Goal: Information Seeking & Learning: Learn about a topic

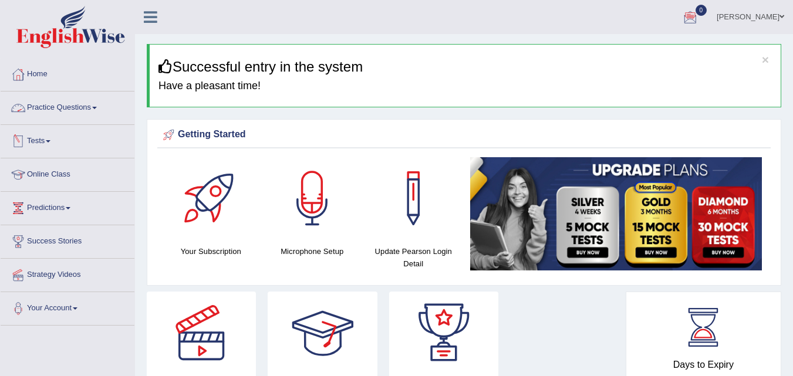
click at [55, 102] on link "Practice Questions" at bounding box center [68, 106] width 134 height 29
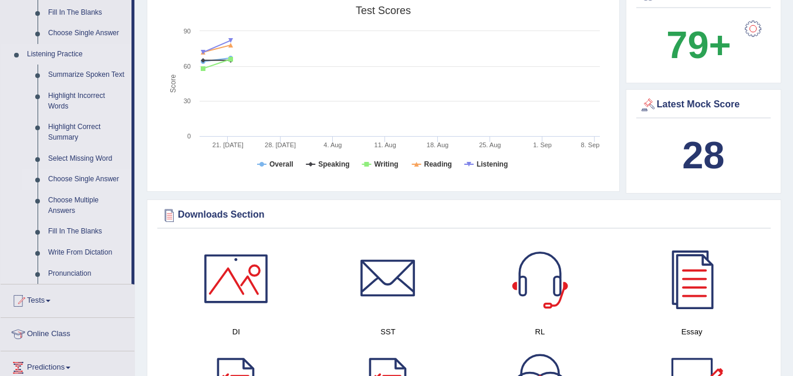
scroll to position [528, 0]
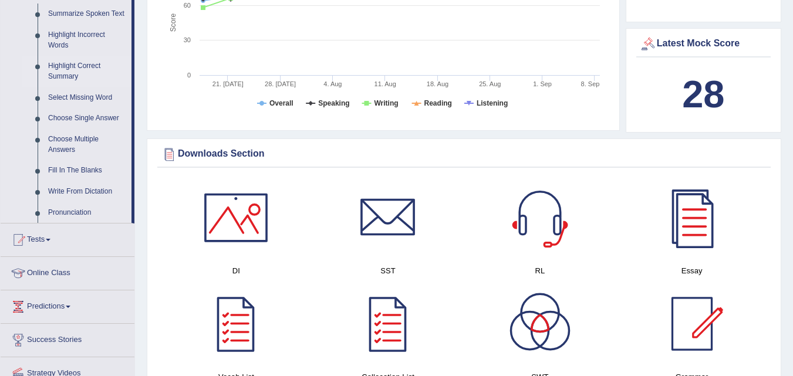
click at [75, 64] on link "Highlight Correct Summary" at bounding box center [87, 71] width 89 height 31
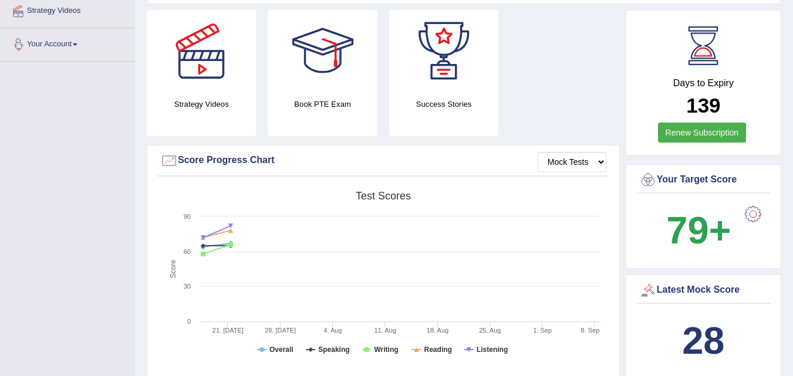
scroll to position [297, 0]
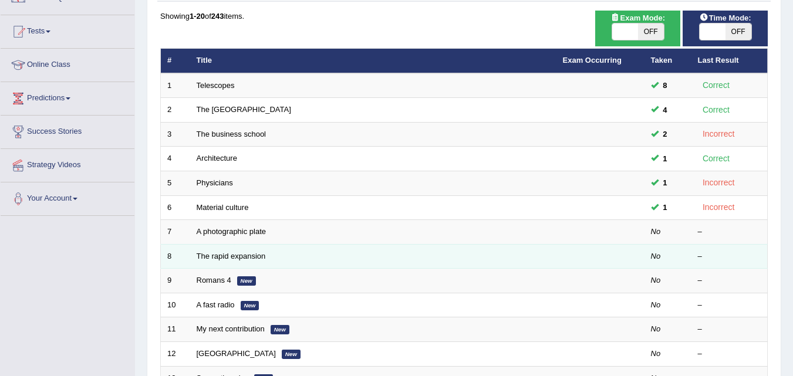
scroll to position [59, 0]
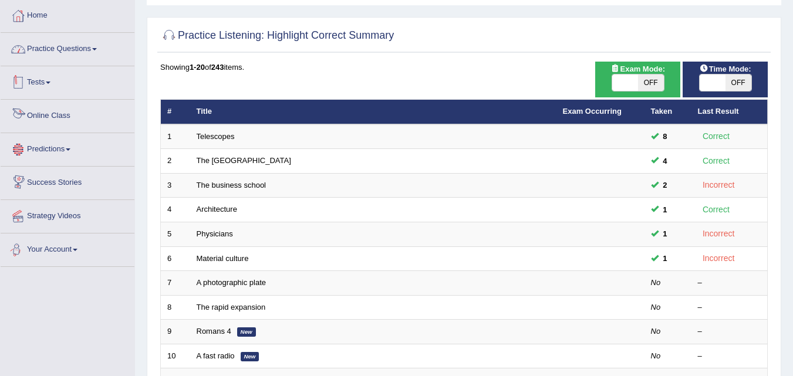
click at [93, 47] on link "Practice Questions" at bounding box center [68, 47] width 134 height 29
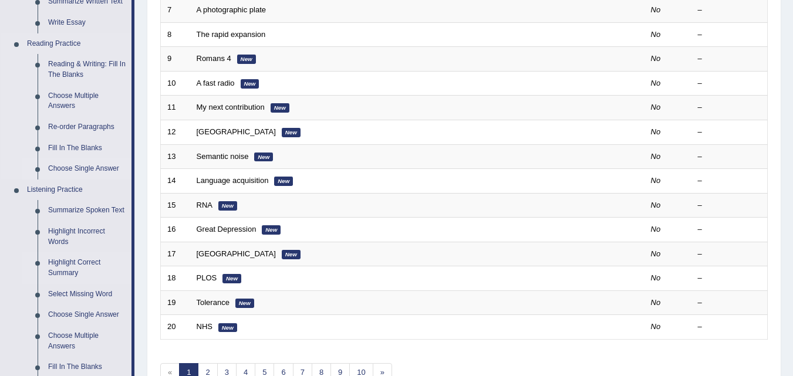
scroll to position [411, 0]
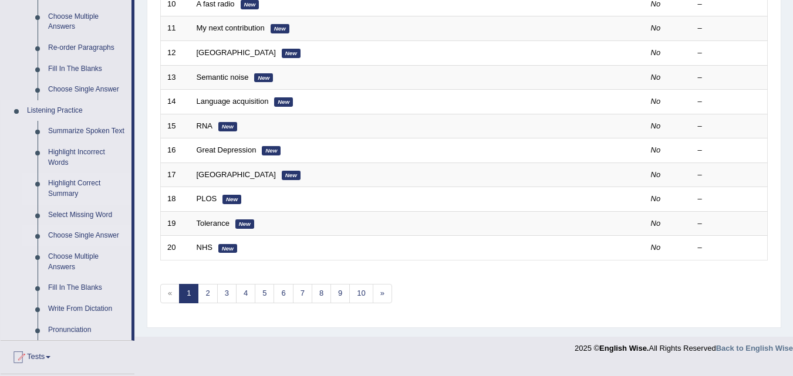
click at [103, 235] on link "Choose Single Answer" at bounding box center [87, 235] width 89 height 21
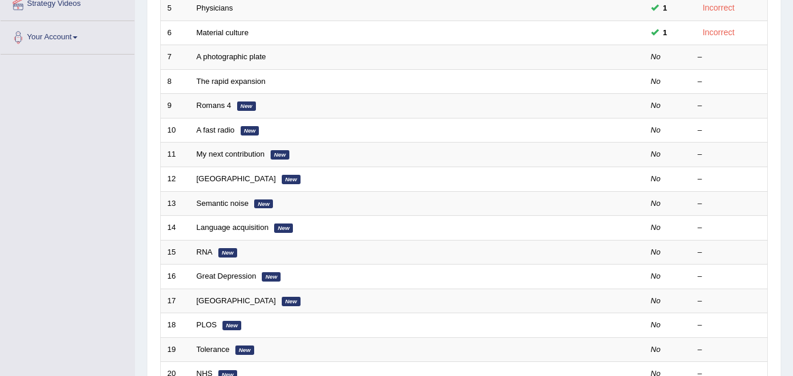
scroll to position [249, 0]
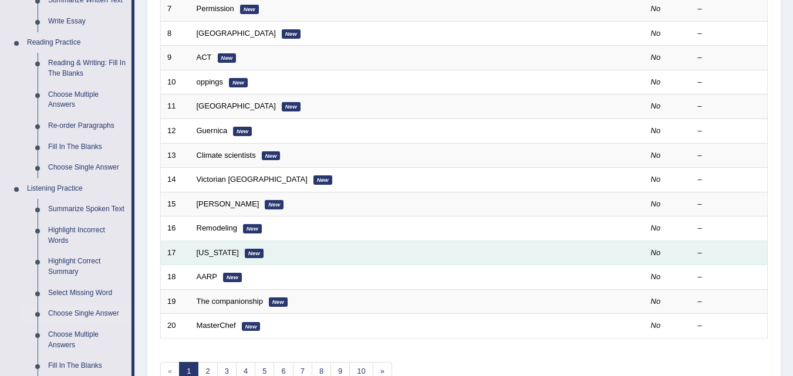
scroll to position [352, 0]
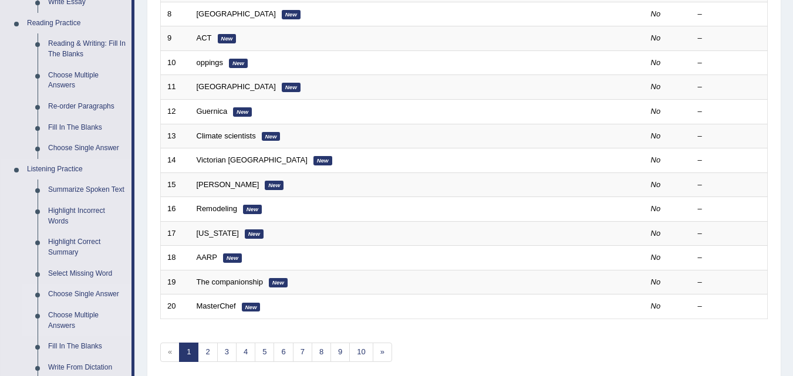
click at [56, 316] on link "Choose Multiple Answers" at bounding box center [87, 320] width 89 height 31
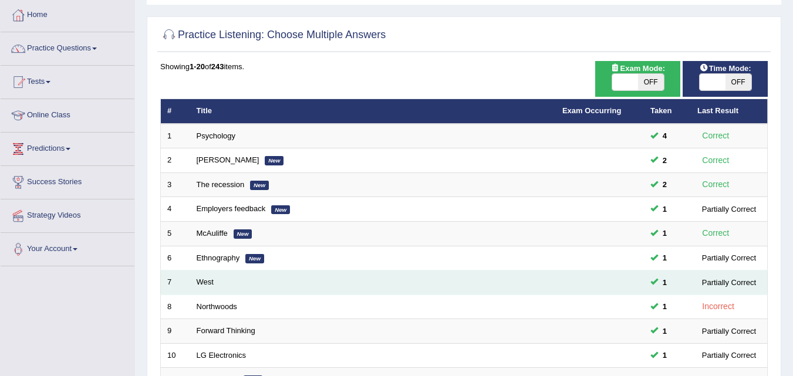
scroll to position [59, 0]
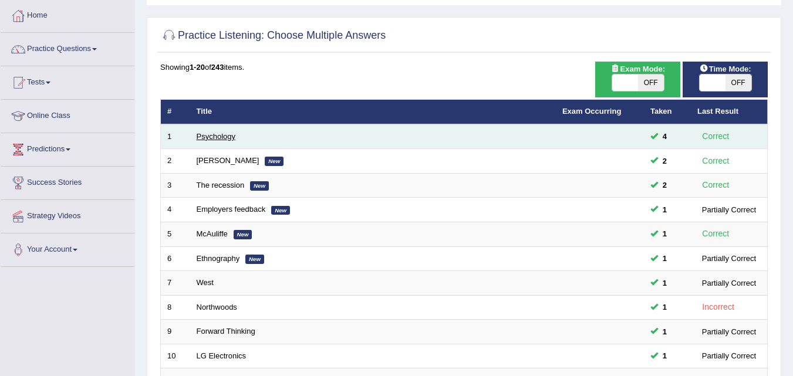
click at [216, 138] on link "Psychology" at bounding box center [216, 136] width 39 height 9
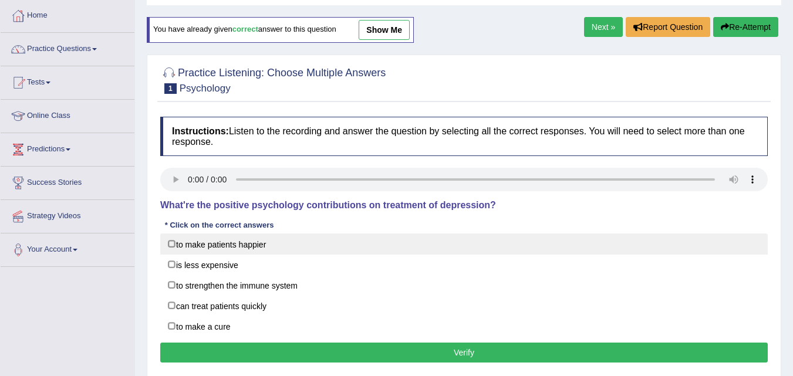
click at [171, 252] on label "to make patients happier" at bounding box center [463, 244] width 607 height 21
checkbox input "true"
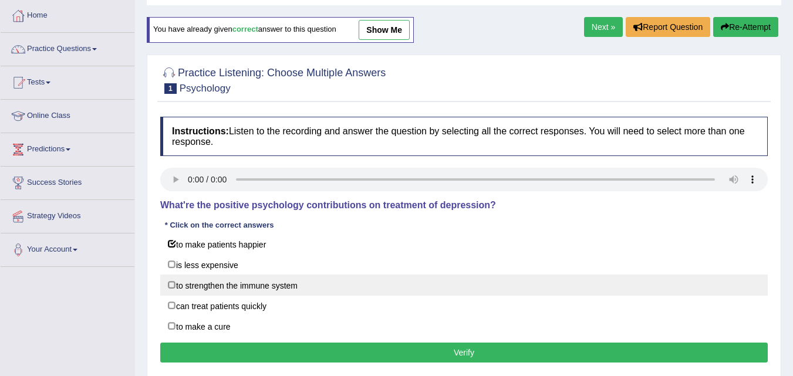
click at [178, 282] on label "to strengthen the immune system" at bounding box center [463, 285] width 607 height 21
checkbox input "true"
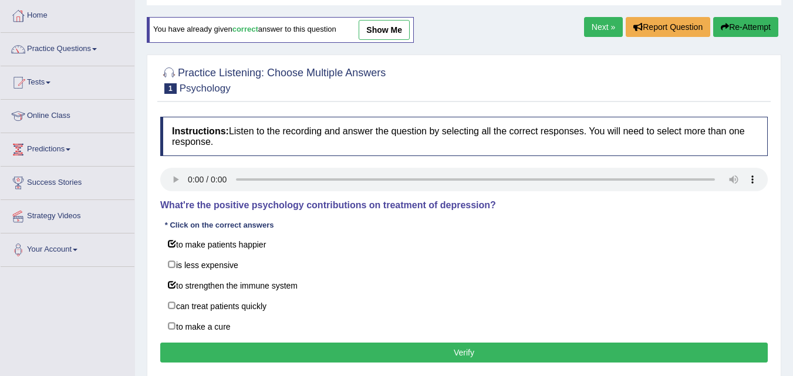
click at [269, 357] on button "Verify" at bounding box center [463, 353] width 607 height 20
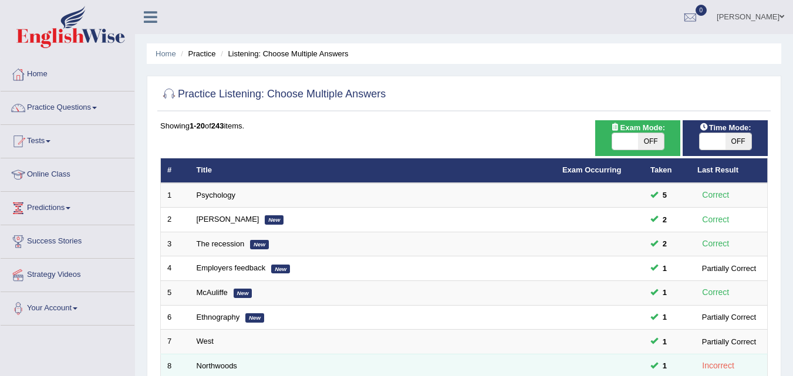
scroll to position [59, 0]
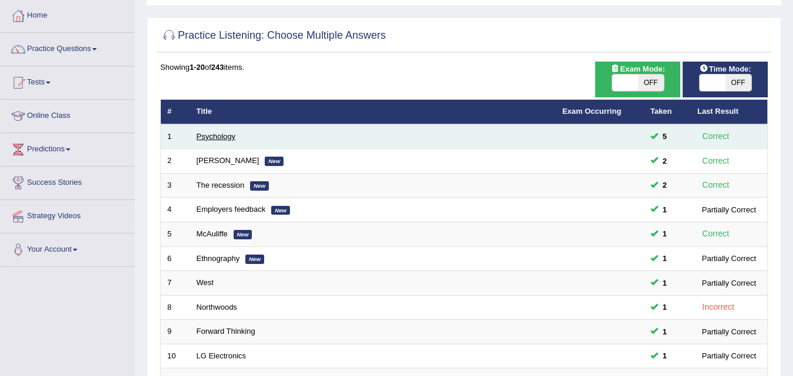
click at [204, 134] on link "Psychology" at bounding box center [216, 136] width 39 height 9
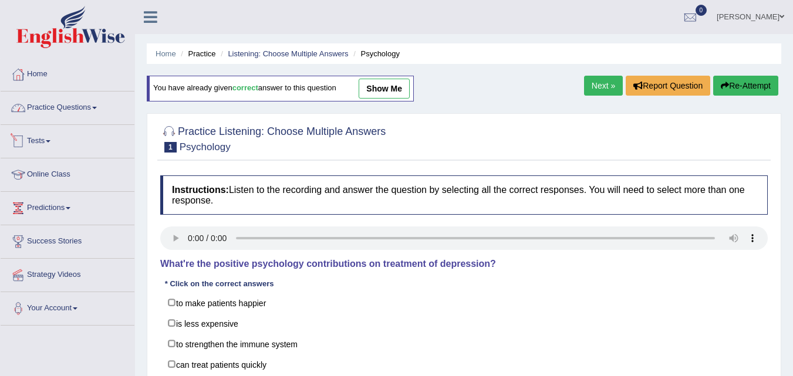
click at [99, 106] on link "Practice Questions" at bounding box center [68, 106] width 134 height 29
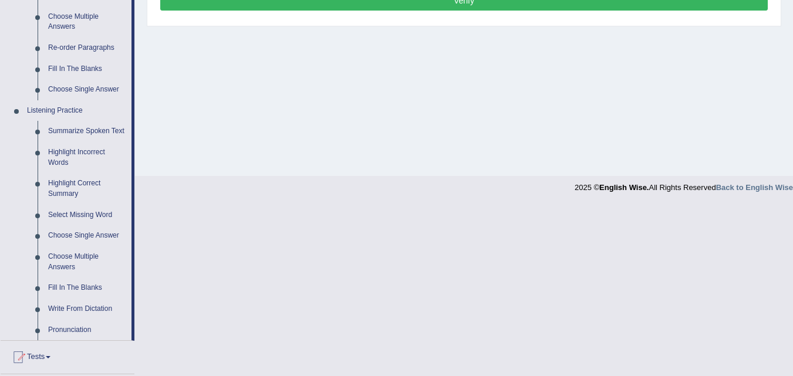
scroll to position [469, 0]
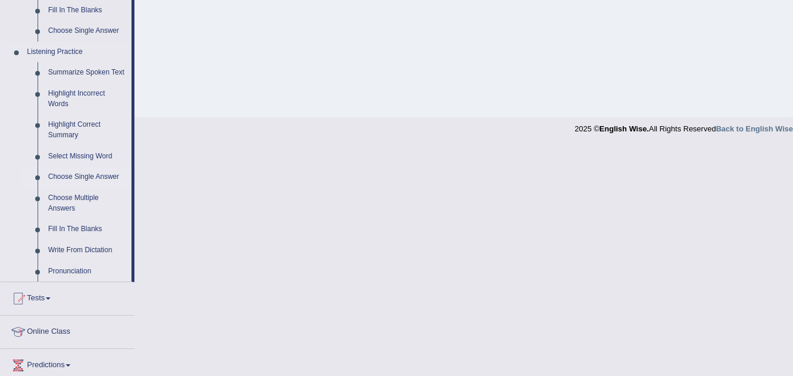
click at [99, 174] on link "Choose Single Answer" at bounding box center [87, 177] width 89 height 21
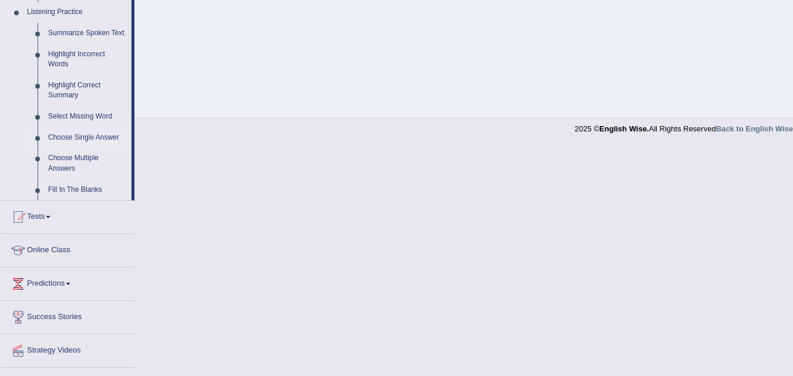
scroll to position [240, 0]
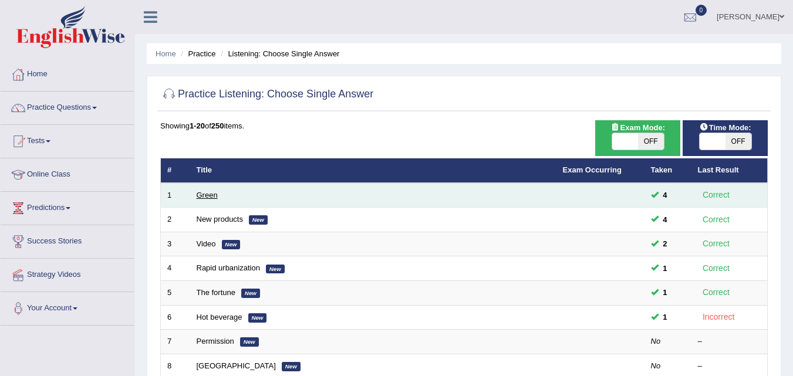
click at [212, 198] on link "Green" at bounding box center [207, 195] width 21 height 9
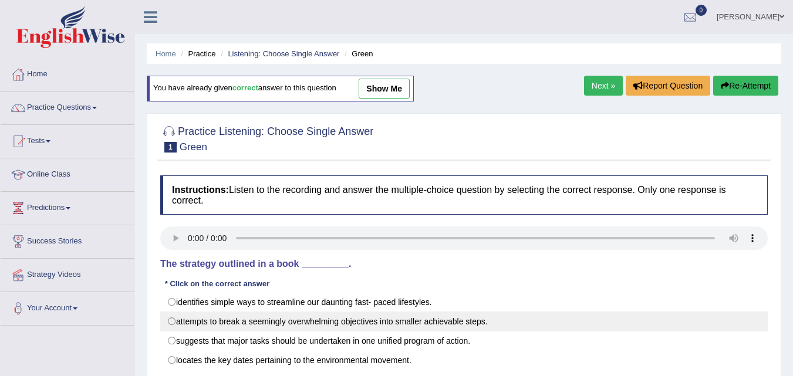
click at [185, 323] on label "attempts to break a seemingly overwhelming objectives into smaller achievable s…" at bounding box center [463, 322] width 607 height 20
radio input "true"
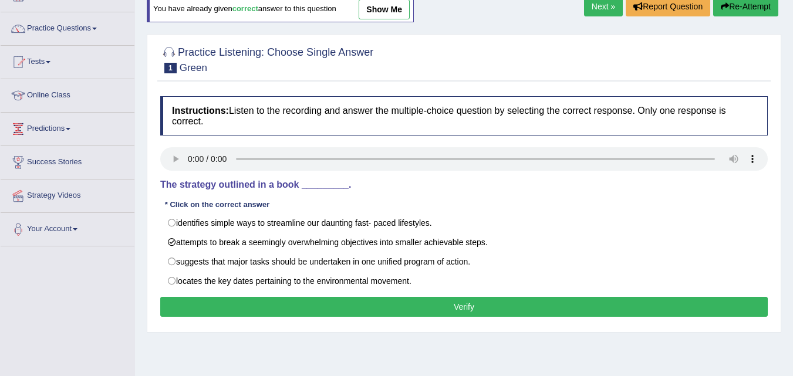
scroll to position [59, 0]
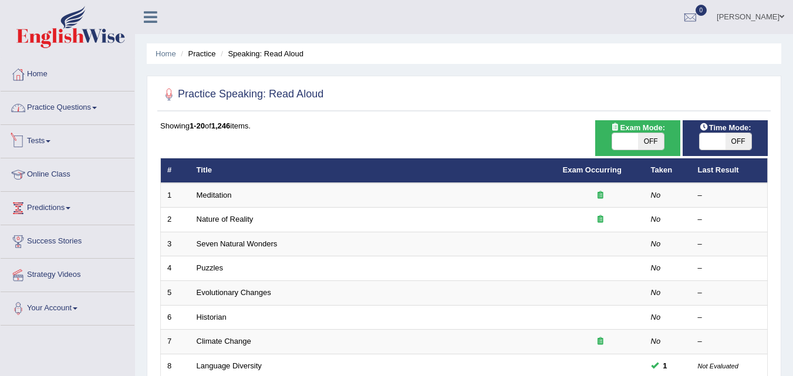
click at [92, 106] on link "Practice Questions" at bounding box center [68, 106] width 134 height 29
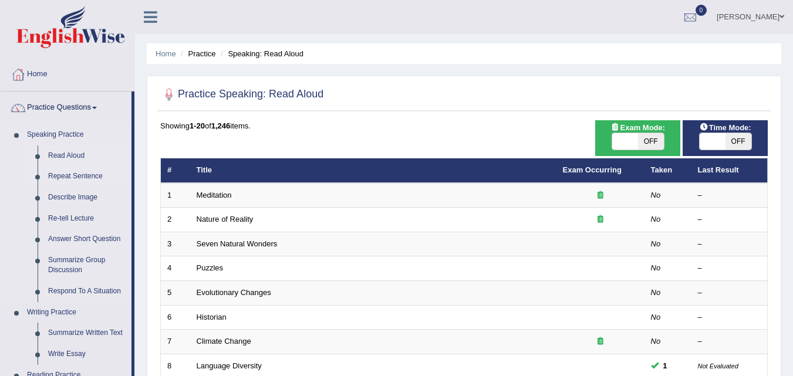
click at [82, 173] on link "Repeat Sentence" at bounding box center [87, 176] width 89 height 21
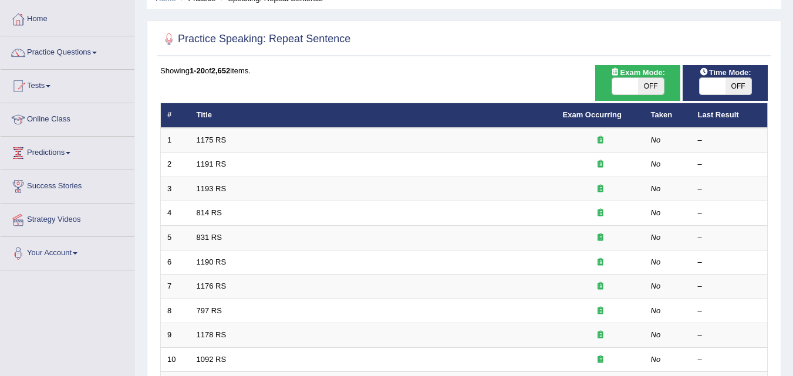
scroll to position [49, 0]
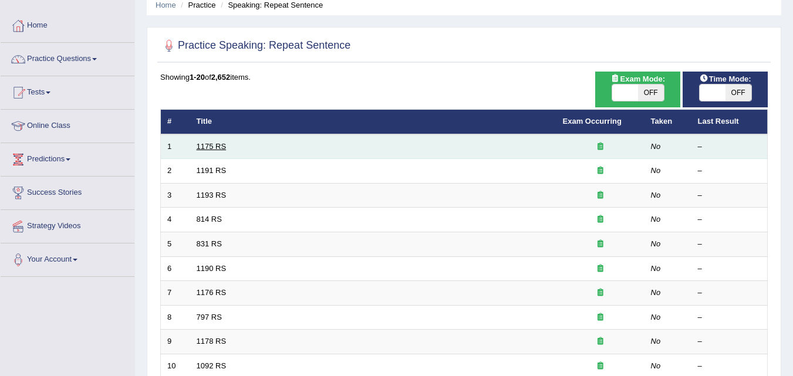
click at [203, 148] on link "1175 RS" at bounding box center [212, 146] width 30 height 9
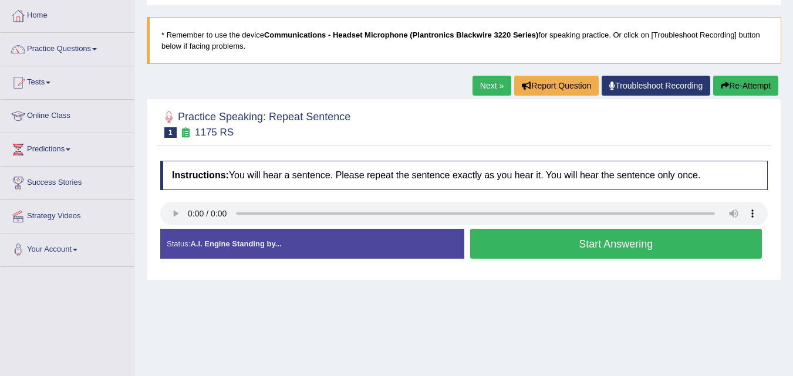
click at [705, 246] on button "Start Answering" at bounding box center [616, 244] width 292 height 30
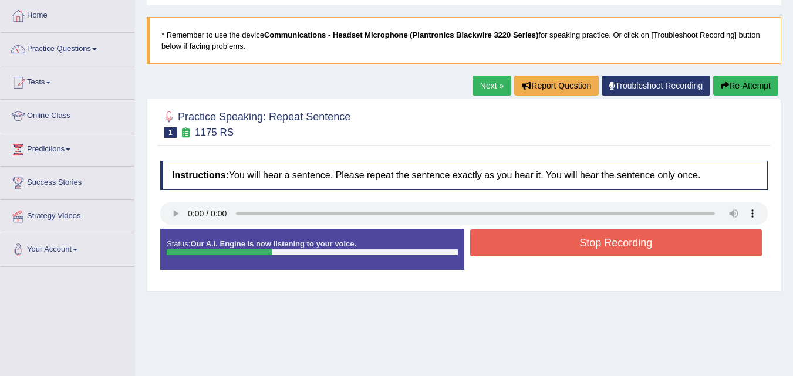
click at [705, 246] on button "Stop Recording" at bounding box center [616, 242] width 292 height 27
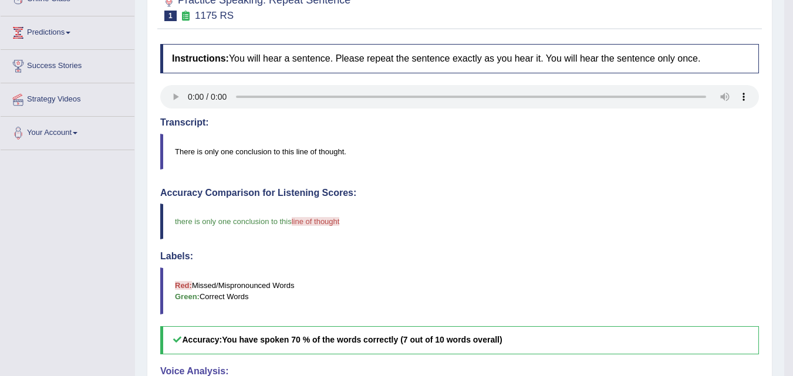
scroll to position [117, 0]
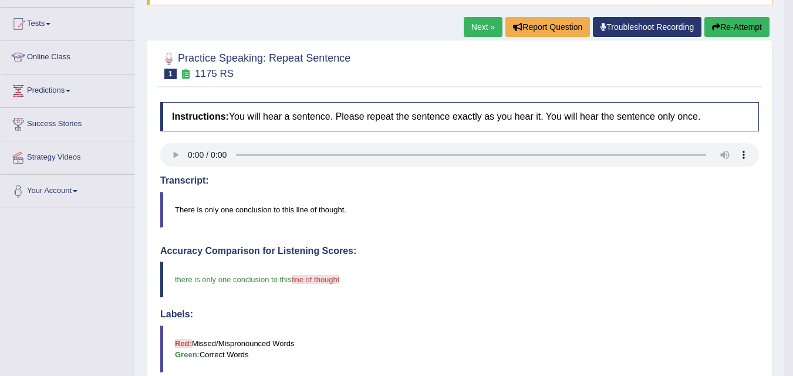
click at [483, 28] on link "Next »" at bounding box center [482, 27] width 39 height 20
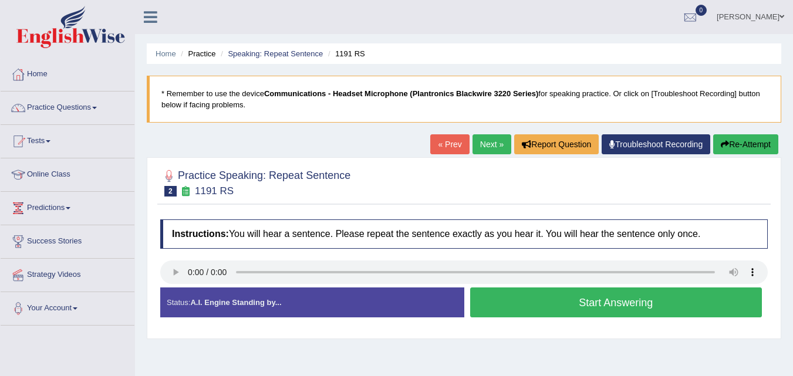
click at [566, 292] on button "Start Answering" at bounding box center [616, 302] width 292 height 30
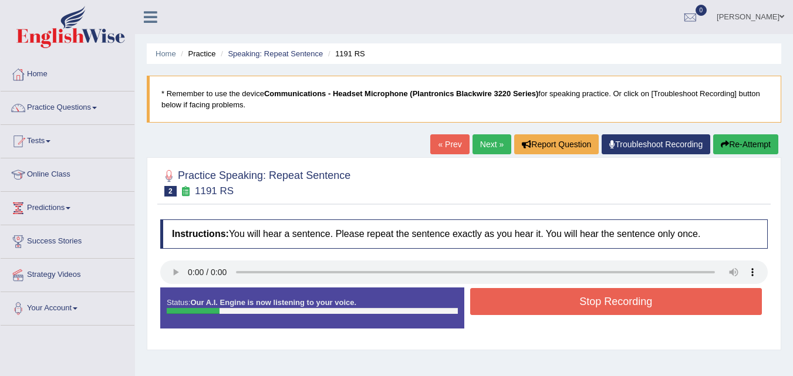
click at [519, 303] on button "Stop Recording" at bounding box center [616, 301] width 292 height 27
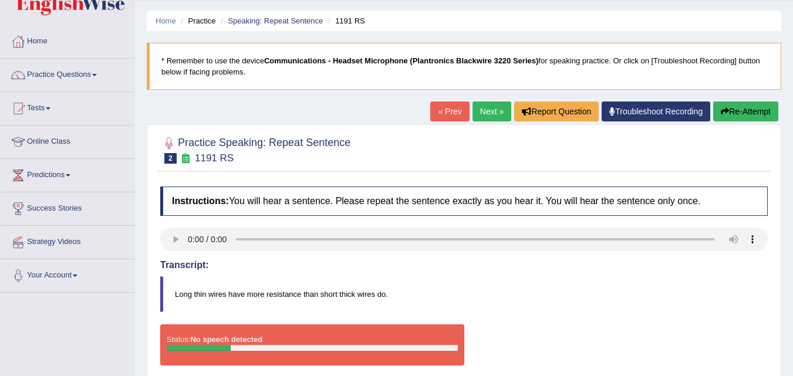
scroll to position [59, 0]
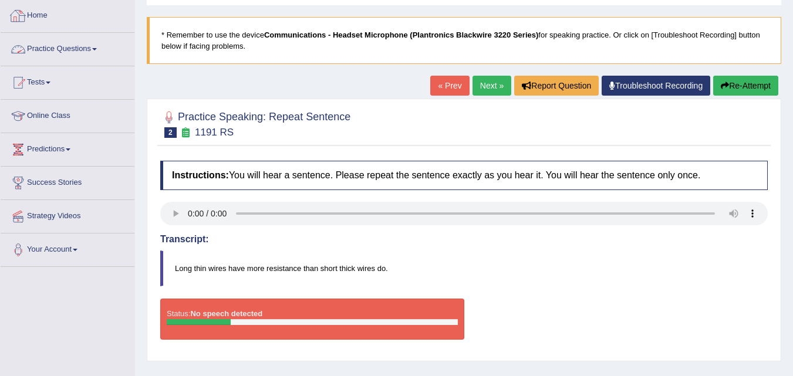
click at [83, 55] on link "Practice Questions" at bounding box center [68, 47] width 134 height 29
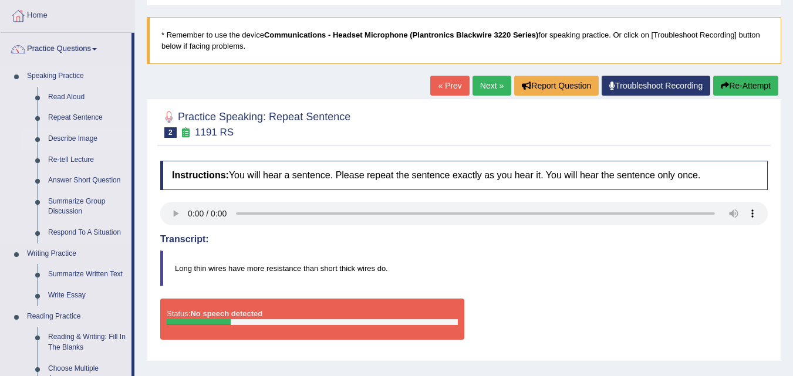
click at [71, 138] on link "Describe Image" at bounding box center [87, 138] width 89 height 21
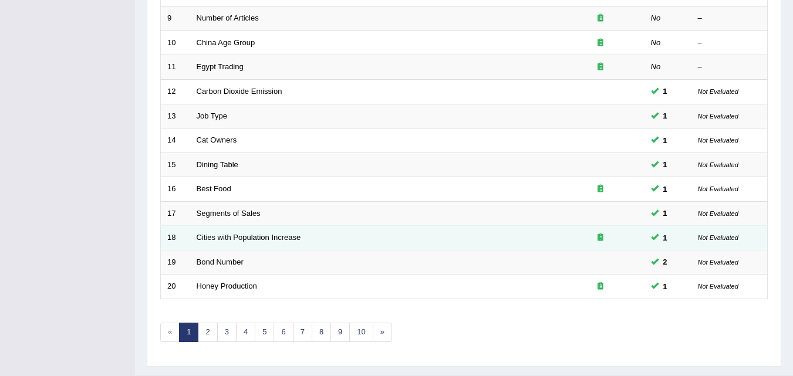
scroll to position [401, 0]
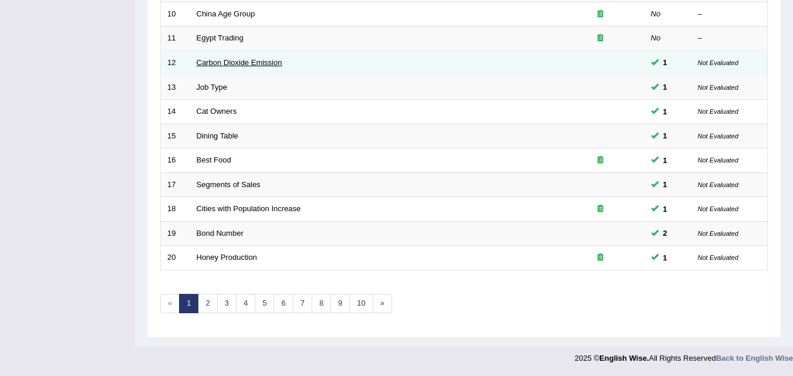
click at [241, 60] on link "Carbon Dioxide Emission" at bounding box center [240, 62] width 86 height 9
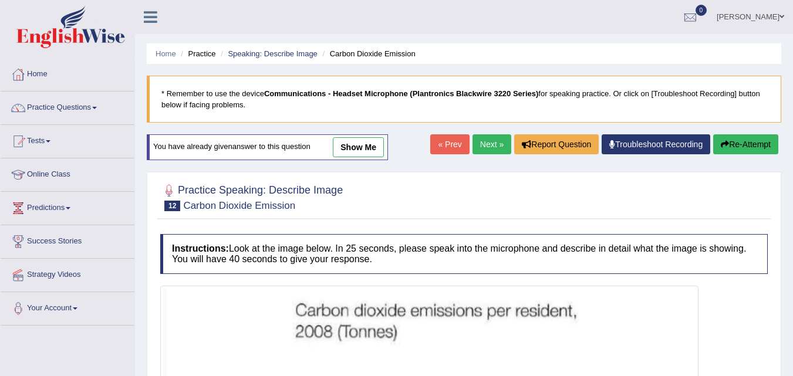
click at [792, 180] on html "Toggle navigation Home Practice Questions Speaking Practice Read Aloud Repeat S…" at bounding box center [396, 188] width 793 height 376
click at [80, 114] on link "Practice Questions" at bounding box center [68, 106] width 134 height 29
click at [89, 112] on link "Practice Questions" at bounding box center [68, 106] width 134 height 29
click at [96, 110] on link "Practice Questions" at bounding box center [68, 106] width 134 height 29
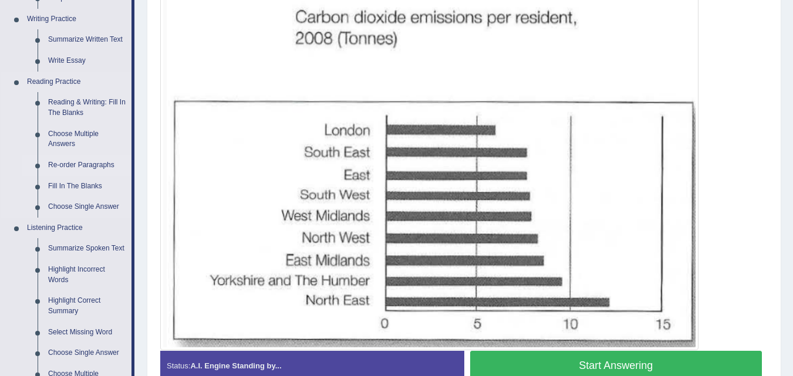
scroll to position [411, 0]
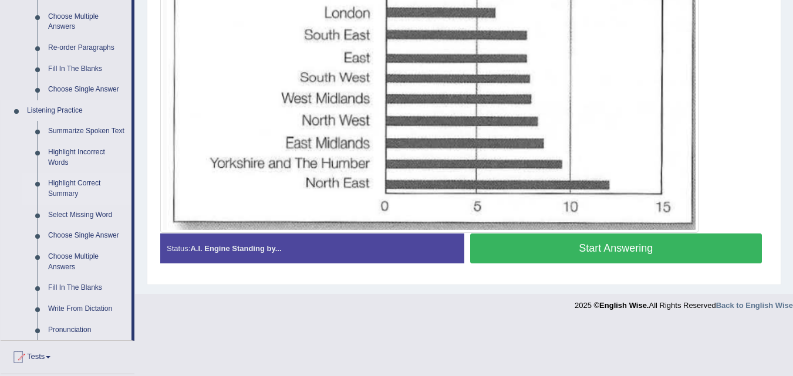
click at [68, 189] on link "Highlight Correct Summary" at bounding box center [87, 188] width 89 height 31
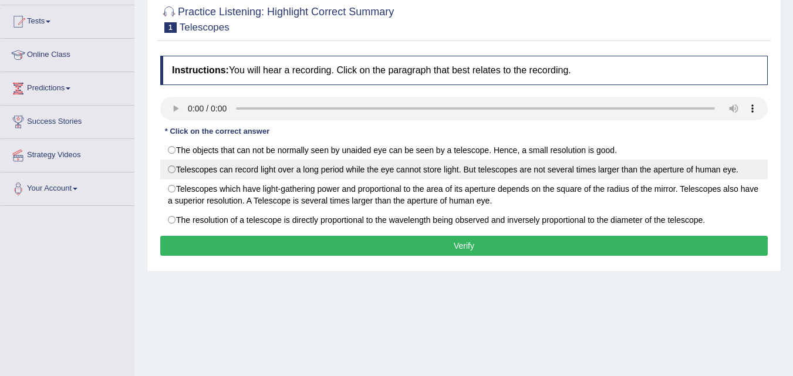
scroll to position [123, 0]
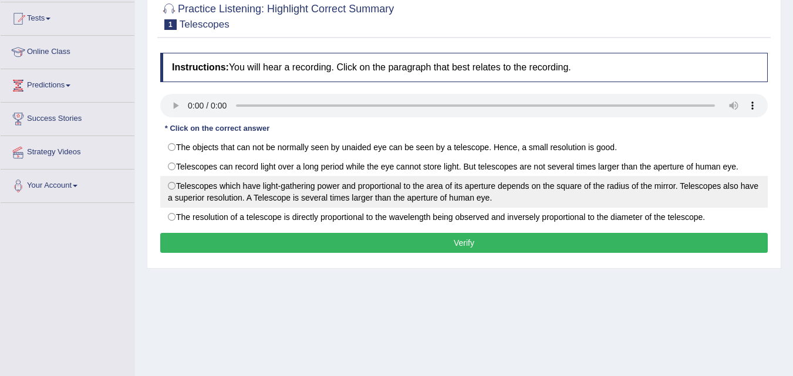
click at [188, 193] on label "Telescopes which have light-gathering power and proportional to the area of its…" at bounding box center [463, 192] width 607 height 32
radio input "true"
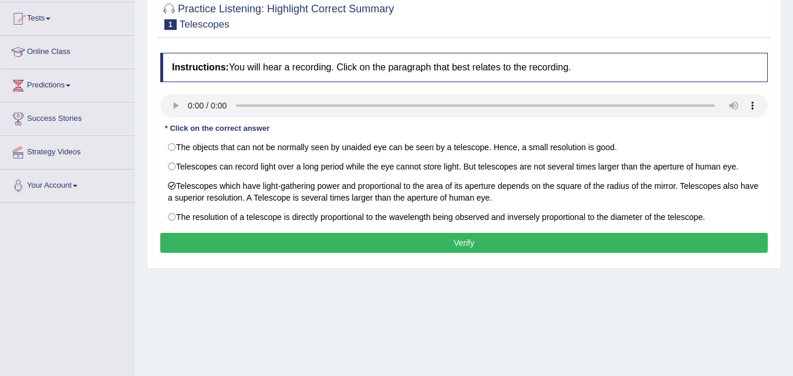
click at [254, 245] on button "Verify" at bounding box center [463, 243] width 607 height 20
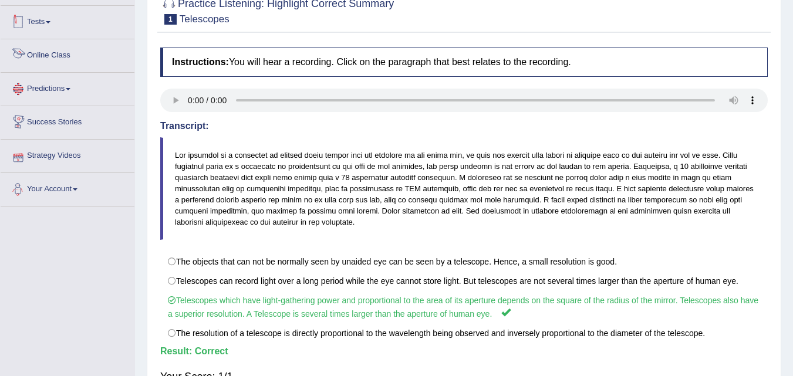
scroll to position [64, 0]
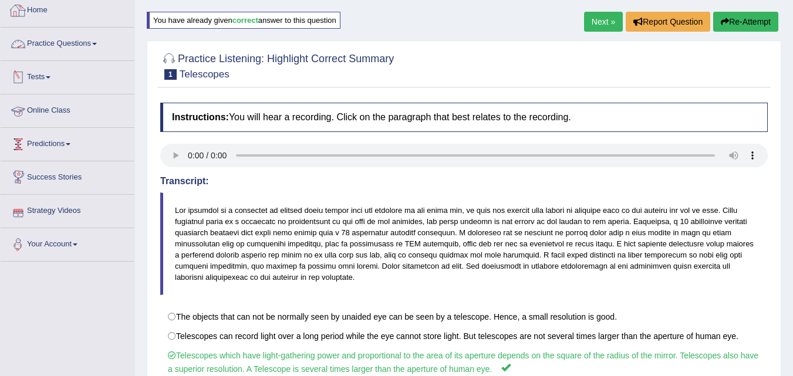
click at [56, 42] on link "Practice Questions" at bounding box center [68, 42] width 134 height 29
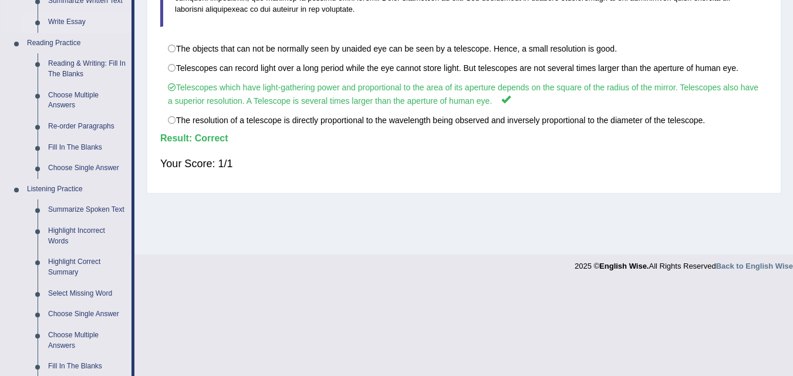
scroll to position [357, 0]
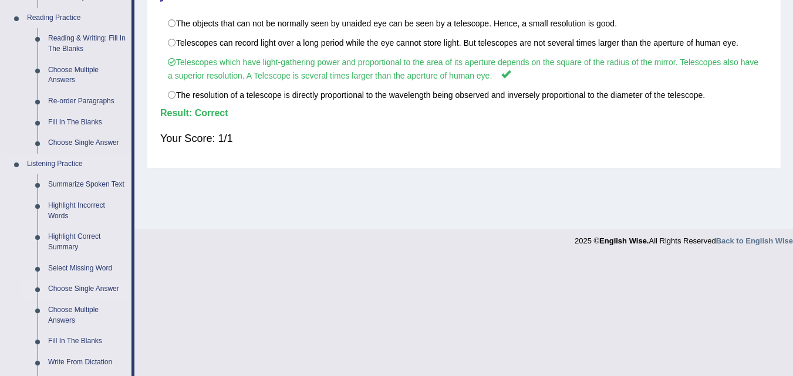
click at [96, 287] on link "Choose Single Answer" at bounding box center [87, 289] width 89 height 21
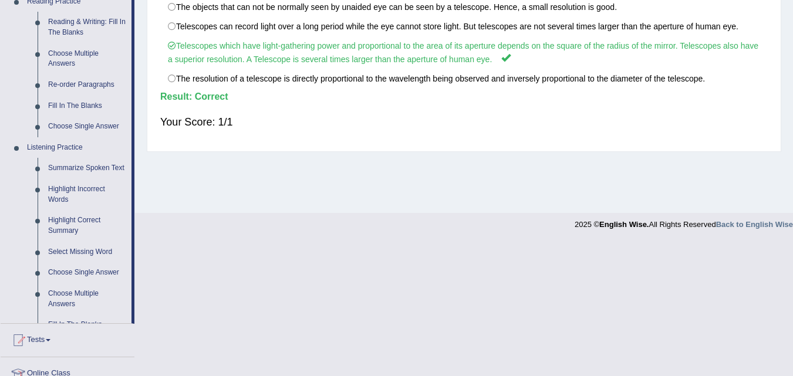
scroll to position [573, 0]
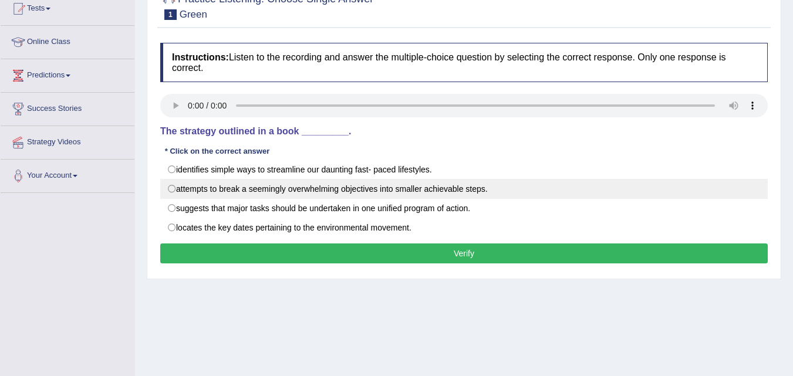
click at [198, 187] on label "attempts to break a seemingly overwhelming objectives into smaller achievable s…" at bounding box center [463, 189] width 607 height 20
radio input "true"
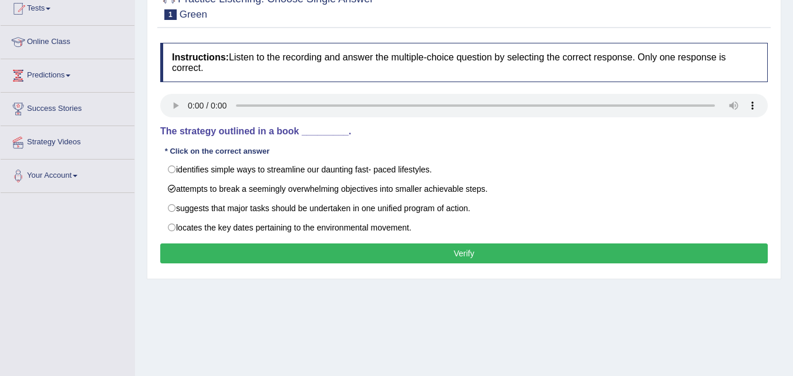
click at [263, 244] on button "Verify" at bounding box center [463, 253] width 607 height 20
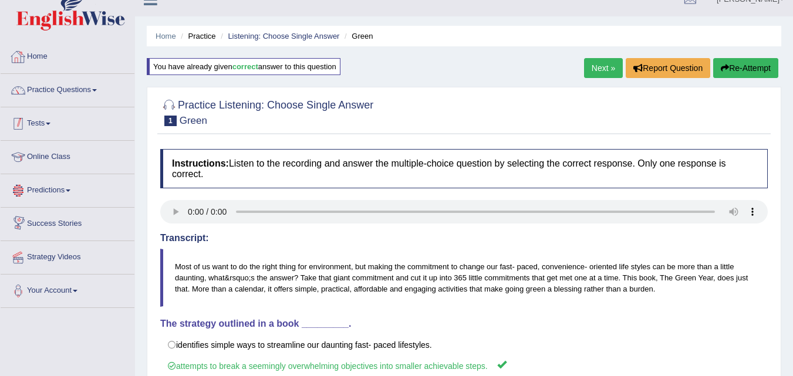
scroll to position [15, 0]
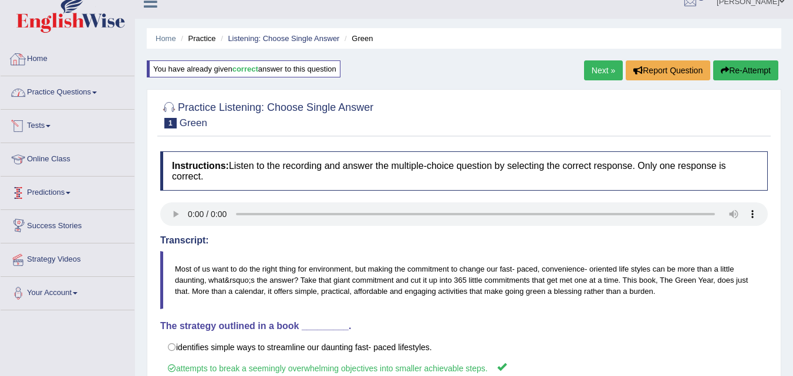
click at [80, 98] on link "Practice Questions" at bounding box center [68, 90] width 134 height 29
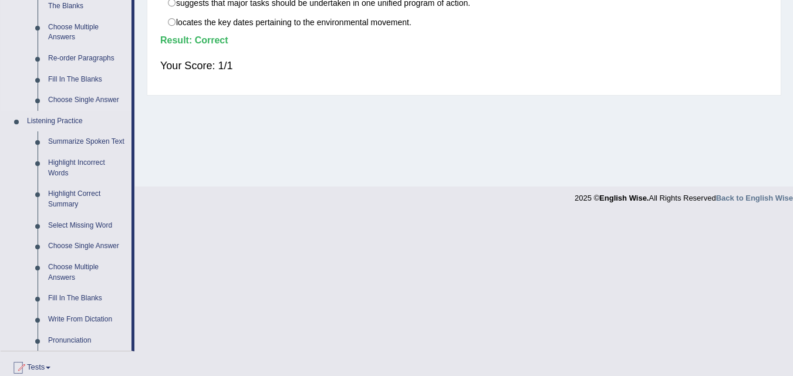
scroll to position [426, 0]
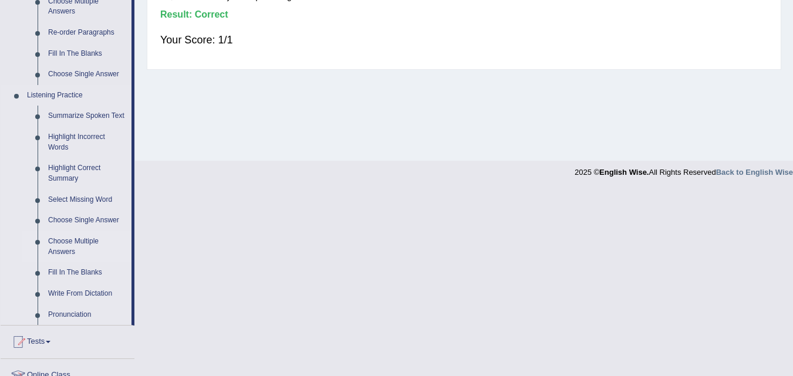
click at [86, 242] on link "Choose Multiple Answers" at bounding box center [87, 246] width 89 height 31
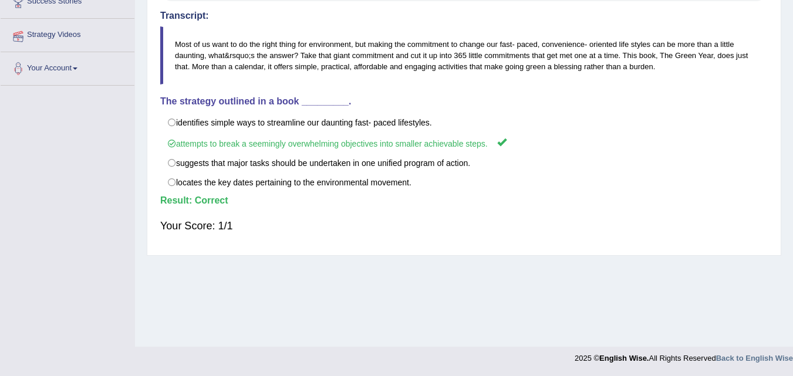
scroll to position [240, 0]
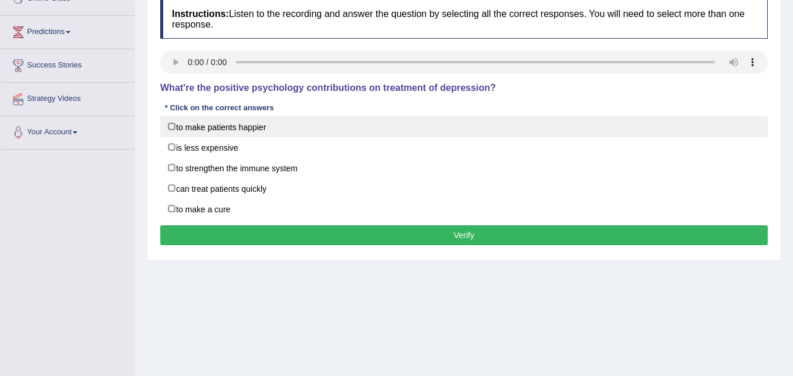
click at [350, 128] on label "to make patients happier" at bounding box center [463, 126] width 607 height 21
checkbox input "true"
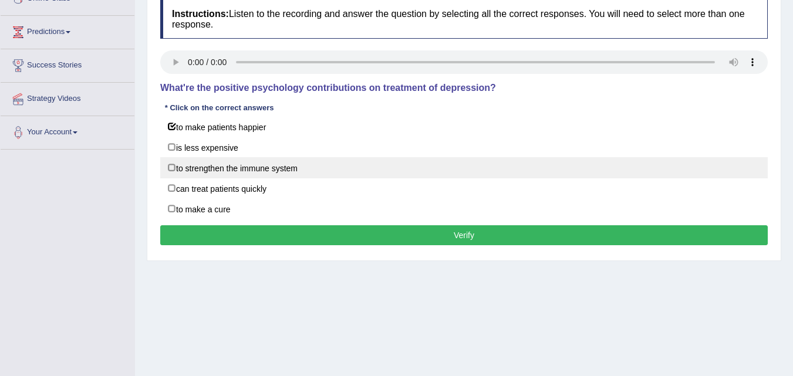
click at [358, 161] on label "to strengthen the immune system" at bounding box center [463, 167] width 607 height 21
checkbox input "true"
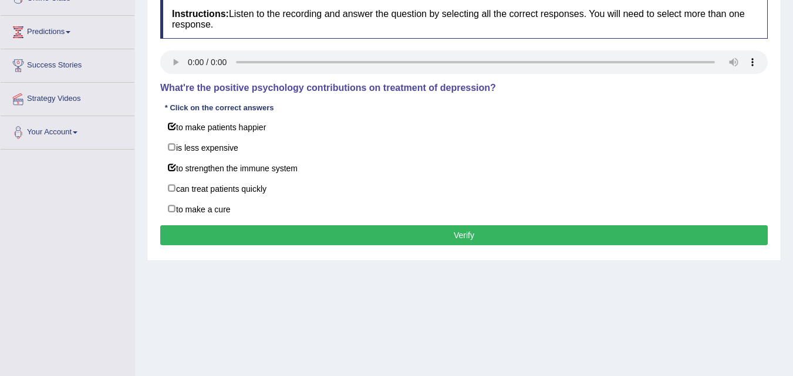
click at [357, 232] on button "Verify" at bounding box center [463, 235] width 607 height 20
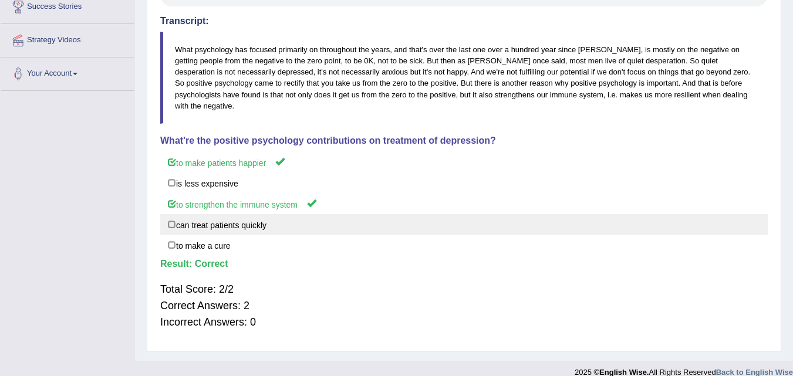
scroll to position [176, 0]
